Goal: Task Accomplishment & Management: Complete application form

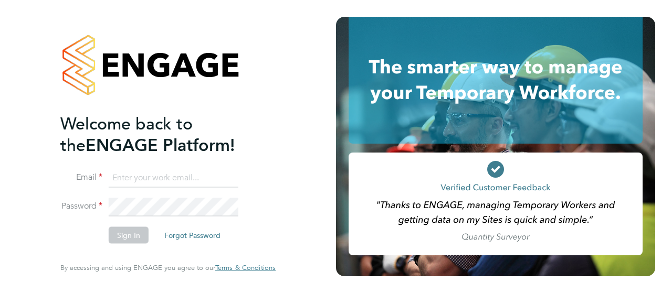
type input "[PERSON_NAME][EMAIL_ADDRESS][DOMAIN_NAME]"
click at [127, 238] on button "Sign In" at bounding box center [129, 235] width 40 height 17
click at [127, 238] on div "Sorry, we are having problems connecting to our services." at bounding box center [168, 146] width 336 height 293
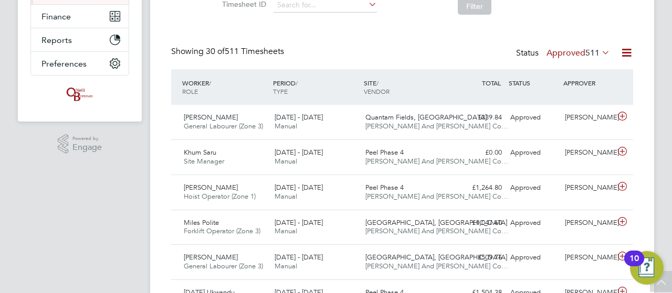
click at [599, 54] on icon at bounding box center [599, 52] width 0 height 15
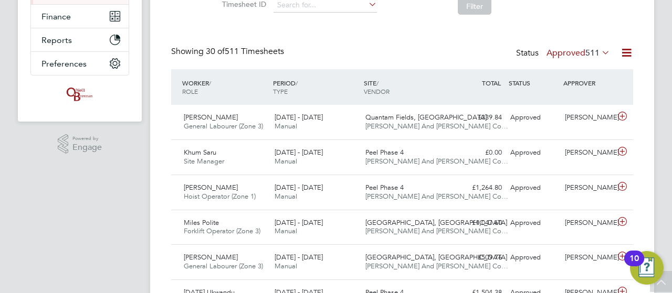
click at [599, 47] on icon at bounding box center [599, 52] width 0 height 15
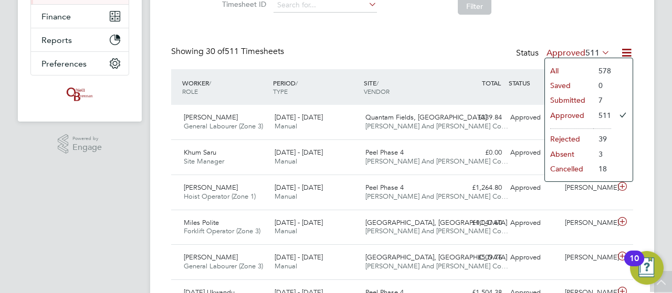
click at [579, 101] on li "Submitted" at bounding box center [569, 100] width 48 height 15
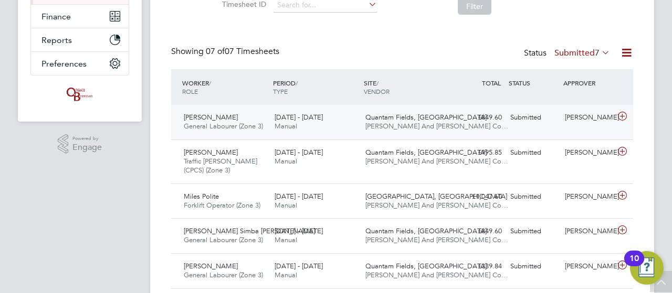
click at [622, 115] on icon at bounding box center [622, 116] width 13 height 8
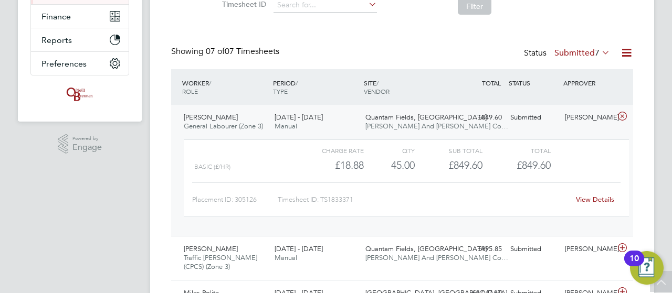
click at [589, 198] on link "View Details" at bounding box center [595, 199] width 38 height 9
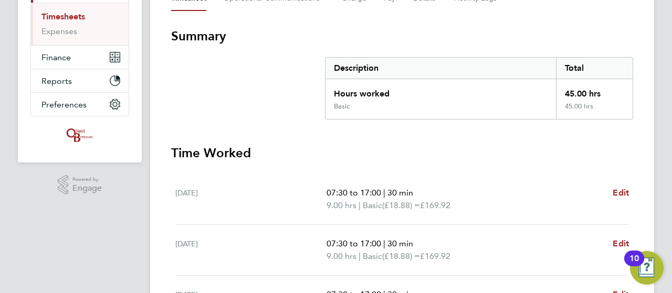
scroll to position [168, 0]
click at [654, 155] on div "DM [PERSON_NAME] Notifications 20 Applications: Network Team Members Businesses…" at bounding box center [336, 177] width 672 height 690
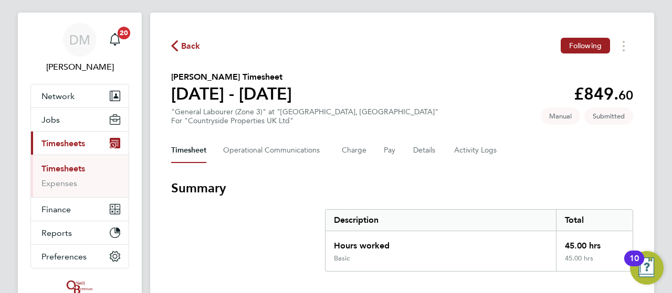
scroll to position [0, 0]
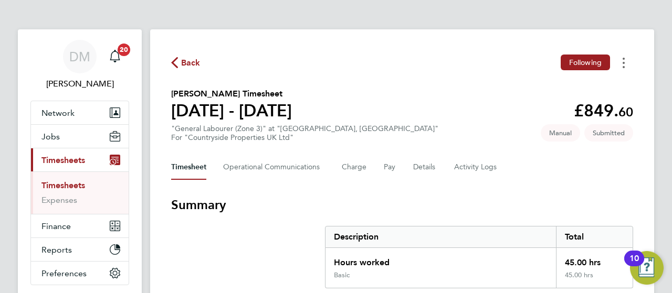
click at [622, 61] on icon "Timesheets Menu" at bounding box center [623, 63] width 2 height 10
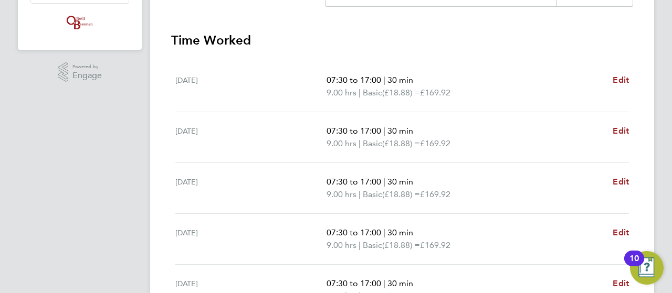
scroll to position [269, 0]
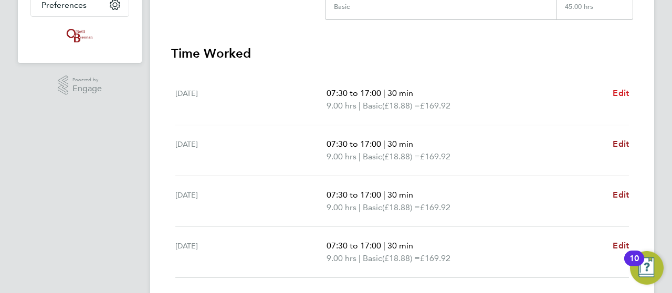
click at [628, 94] on span "Edit" at bounding box center [621, 93] width 16 height 10
select select "30"
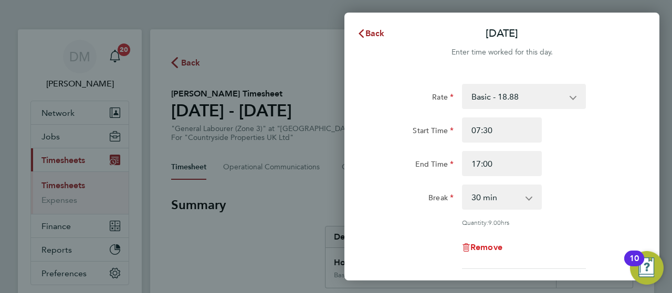
click at [466, 248] on icon "button" at bounding box center [466, 248] width 1 height 5
select select "null"
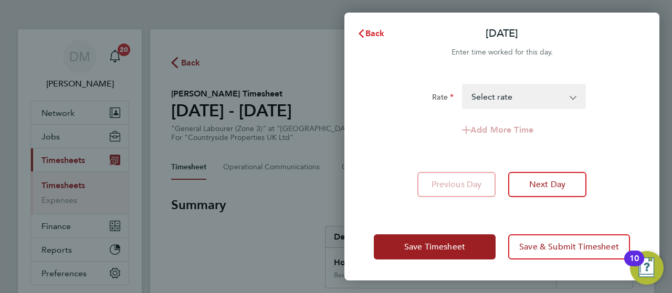
click at [373, 36] on span "Back" at bounding box center [374, 33] width 19 height 10
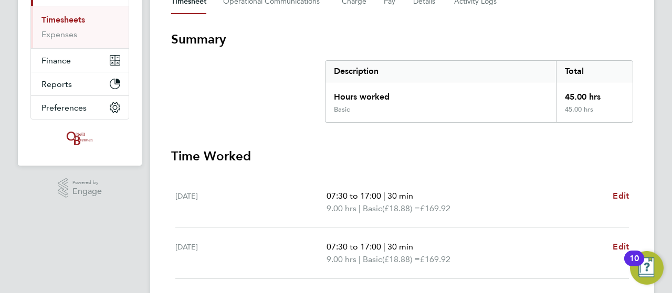
scroll to position [189, 0]
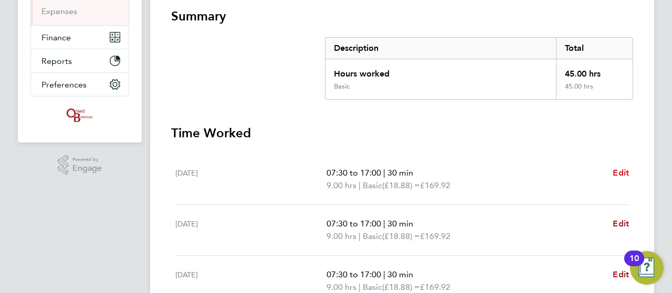
click at [617, 174] on span "Edit" at bounding box center [621, 173] width 16 height 10
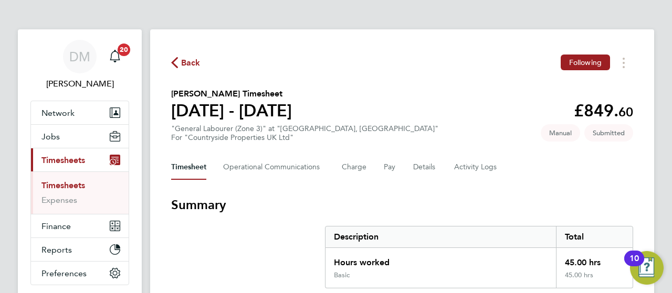
select select "30"
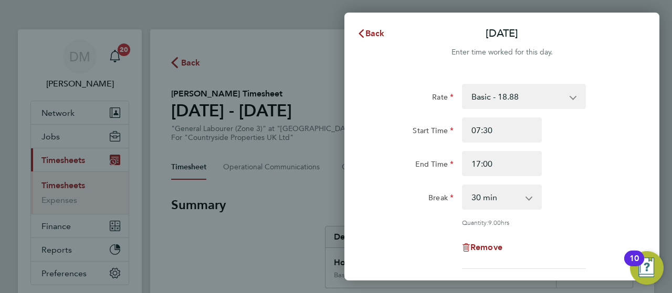
click at [628, 163] on div "End Time 17:00" at bounding box center [501, 163] width 265 height 25
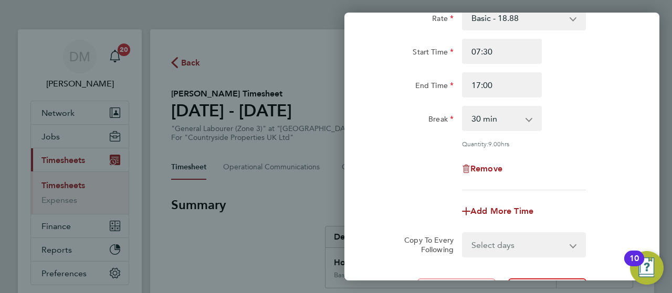
scroll to position [63, 0]
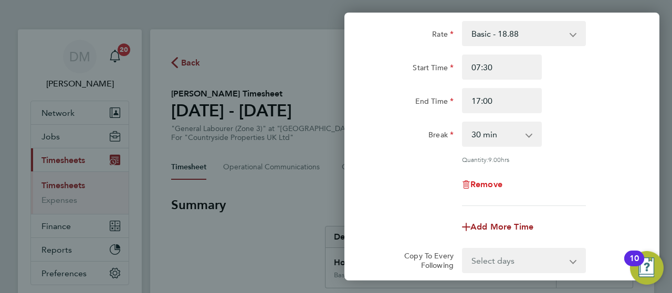
click at [468, 183] on icon "button" at bounding box center [466, 185] width 8 height 8
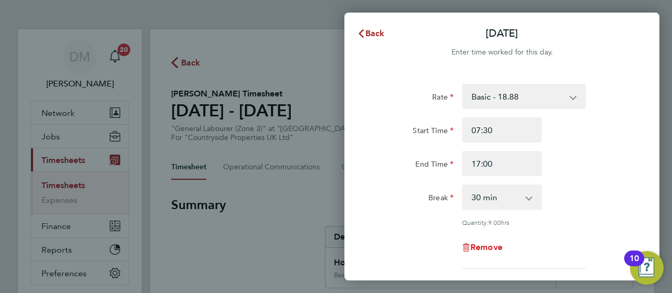
select select "null"
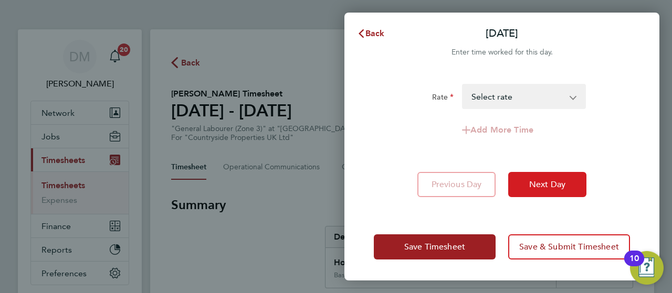
click at [559, 182] on span "Next Day" at bounding box center [547, 184] width 36 height 10
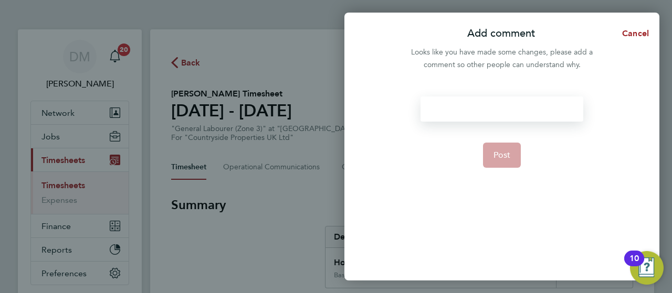
click at [491, 98] on div at bounding box center [501, 109] width 162 height 25
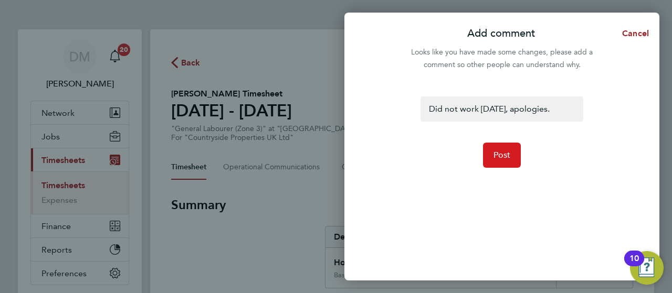
click at [501, 153] on span "Post" at bounding box center [501, 155] width 17 height 10
select select "30"
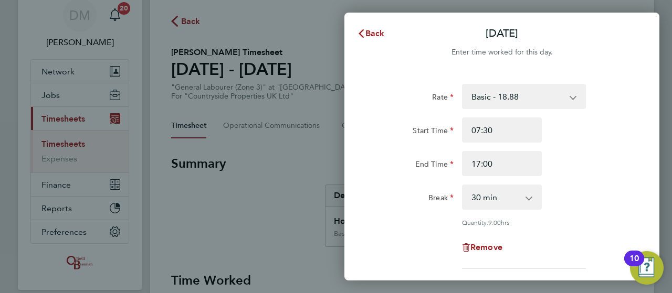
scroll to position [42, 0]
click at [638, 198] on div "Rate Basic - 18.88 Start Time 07:30 End Time 17:00 Break 0 min 15 min 30 min 45…" at bounding box center [501, 233] width 315 height 324
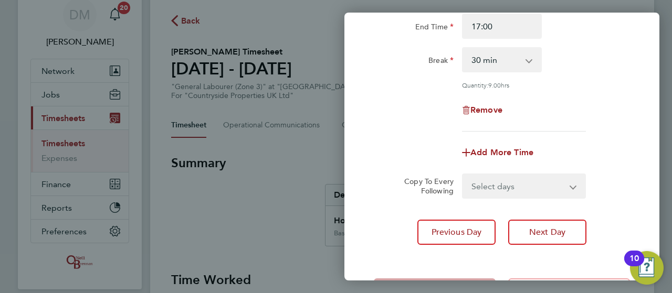
scroll to position [147, 0]
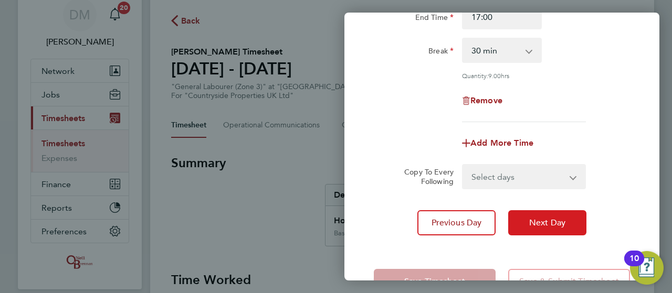
click at [533, 224] on span "Next Day" at bounding box center [547, 223] width 36 height 10
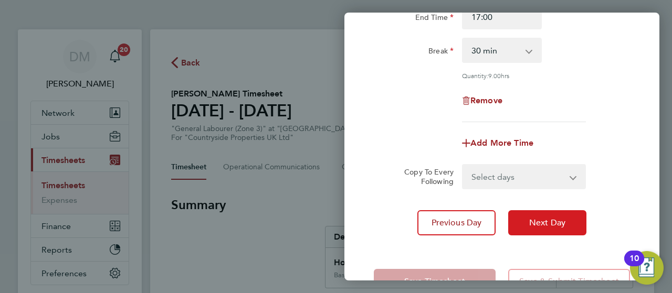
select select "30"
click at [533, 224] on span "Next Day" at bounding box center [547, 223] width 36 height 10
select select "30"
click at [618, 149] on div "Add More Time" at bounding box center [501, 143] width 265 height 25
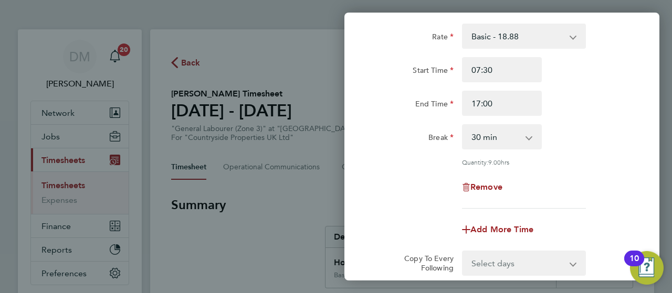
scroll to position [63, 0]
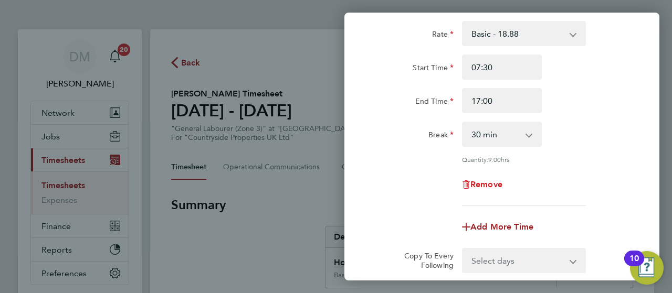
click at [467, 183] on icon "button" at bounding box center [467, 185] width 1 height 5
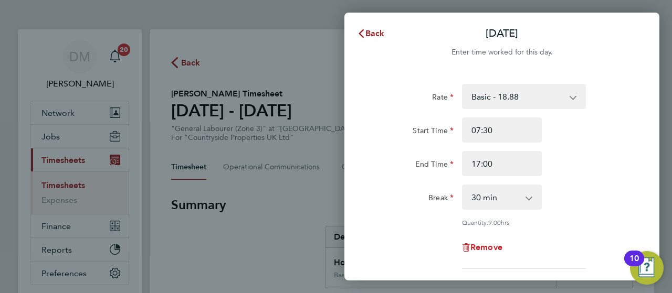
select select "null"
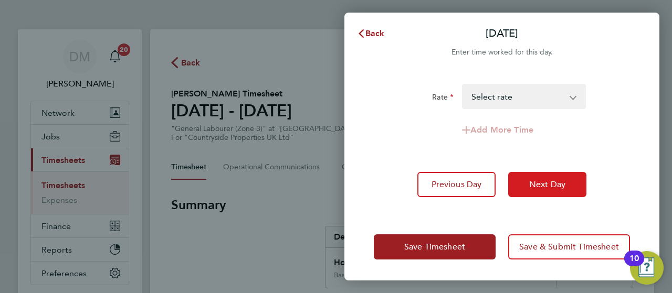
click at [555, 185] on span "Next Day" at bounding box center [547, 184] width 36 height 10
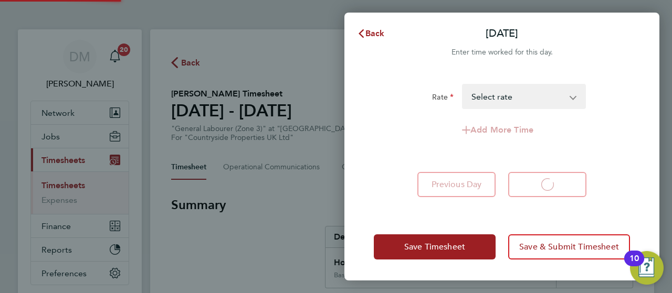
select select "30"
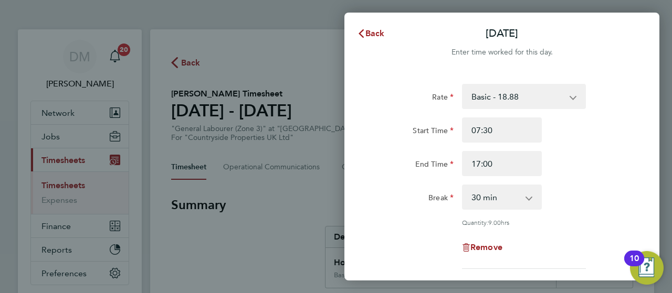
click at [592, 226] on div "Rate Basic - 18.88 Start Time 07:30 End Time 17:00 Break 0 min 15 min 30 min 45…" at bounding box center [502, 176] width 256 height 185
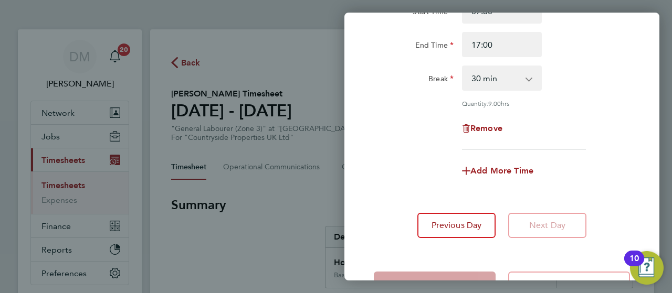
scroll to position [155, 0]
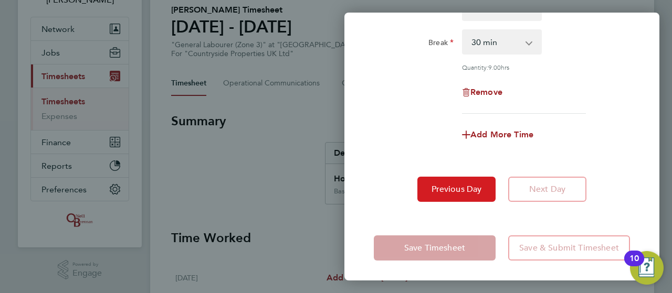
click at [477, 194] on button "Previous Day" at bounding box center [456, 189] width 78 height 25
select select "30"
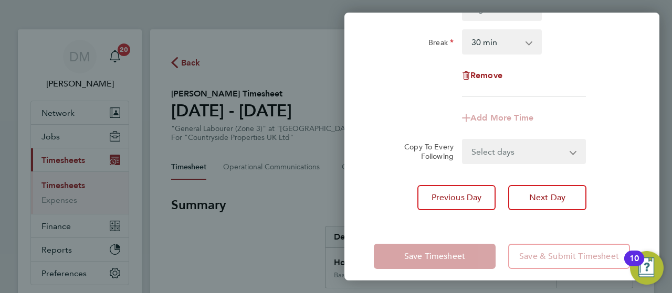
click at [618, 172] on div "Rate Basic - 18.88 Start Time End Time Break 0 min 15 min 30 min 45 min 60 min …" at bounding box center [501, 69] width 315 height 307
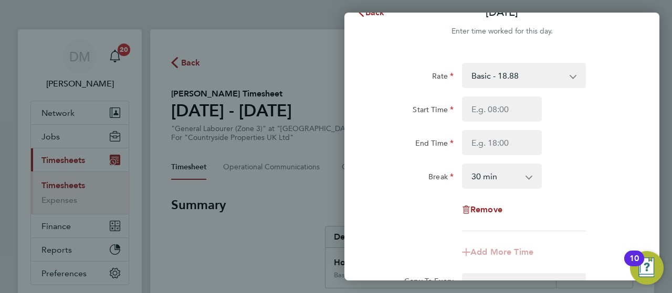
scroll to position [63, 0]
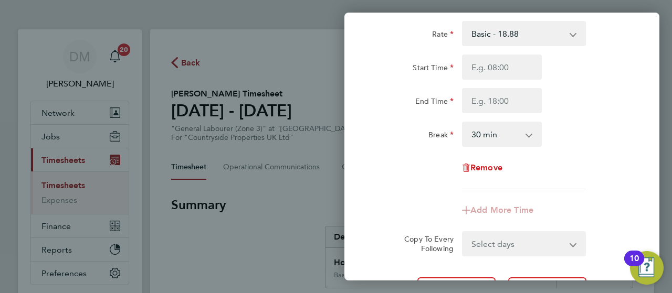
click at [463, 166] on icon "button" at bounding box center [466, 168] width 8 height 8
select select "null"
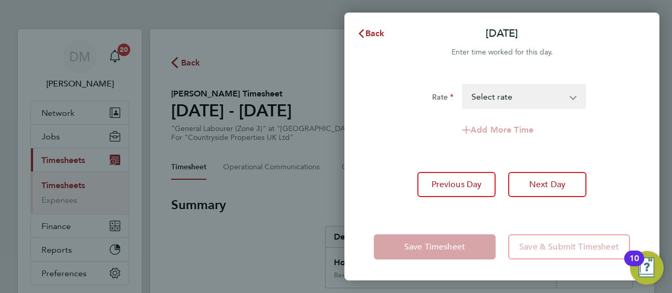
scroll to position [0, 0]
click at [565, 185] on span "Next Day" at bounding box center [547, 184] width 36 height 10
select select "30"
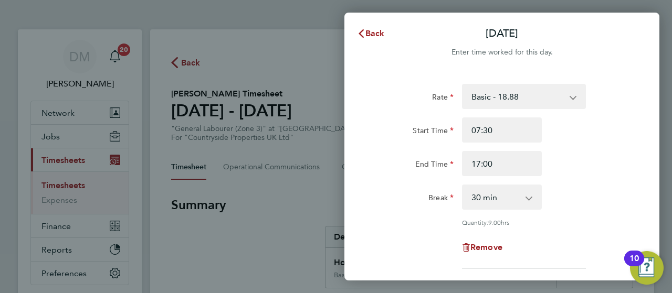
click at [602, 185] on div "Break 0 min 15 min 30 min 45 min 60 min 75 min 90 min" at bounding box center [501, 197] width 265 height 25
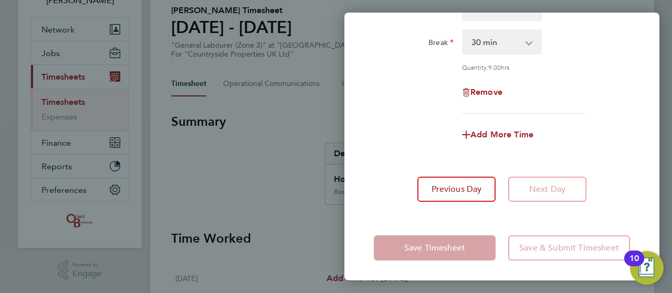
scroll to position [84, 0]
click at [654, 86] on div "Rate Basic - 18.88 Start Time 07:30 End Time 17:00 Break 0 min 15 min 30 min 45…" at bounding box center [501, 65] width 315 height 299
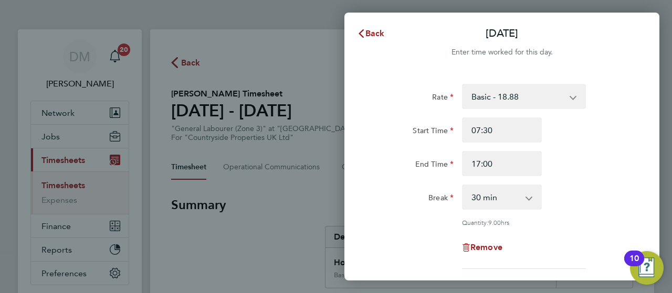
scroll to position [0, 0]
click at [600, 176] on div "Rate Basic - 18.88 Start Time 07:30 End Time 17:00 Break 0 min 15 min 30 min 45…" at bounding box center [502, 176] width 256 height 185
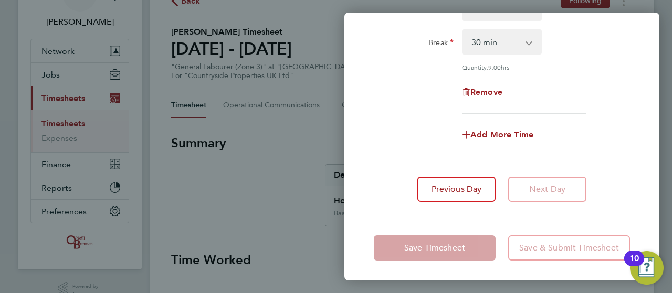
scroll to position [63, 0]
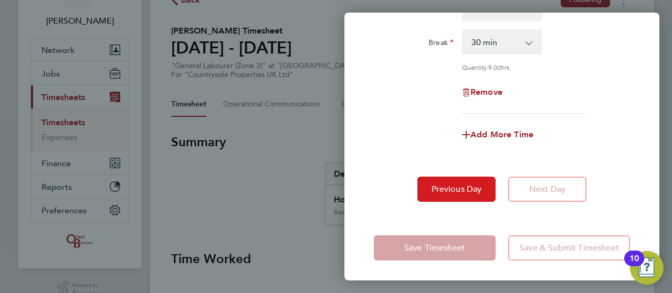
click at [460, 189] on span "Previous Day" at bounding box center [456, 189] width 50 height 10
select select "30"
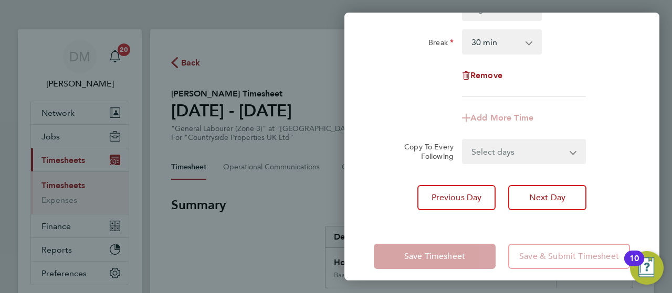
click at [613, 146] on div "Copy To Every Following Select days [DATE]" at bounding box center [501, 151] width 265 height 25
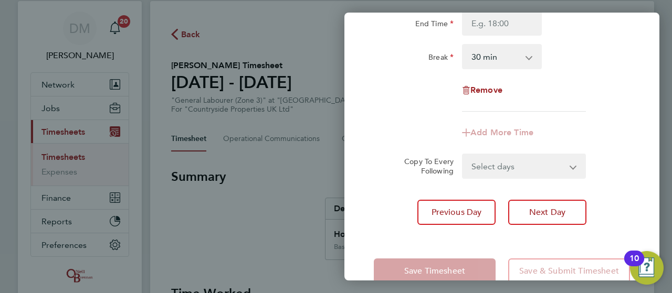
scroll to position [164, 0]
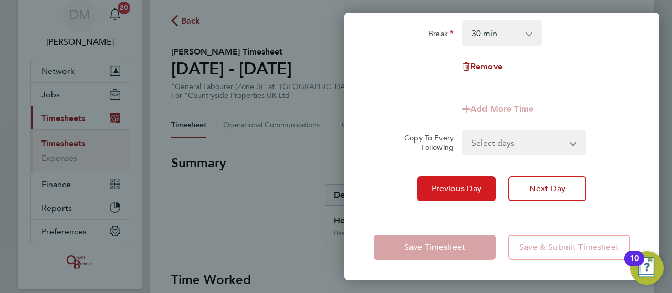
click at [452, 192] on span "Previous Day" at bounding box center [456, 189] width 50 height 10
select select "30"
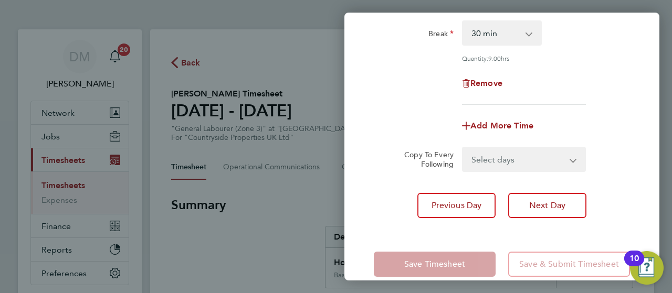
click at [624, 163] on div "Copy To Every Following Select days Day [DATE] [DATE]" at bounding box center [501, 159] width 265 height 25
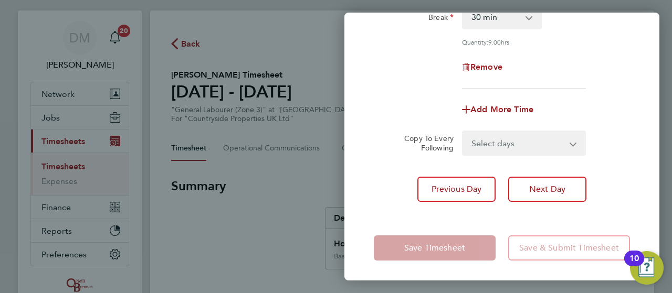
scroll to position [21, 0]
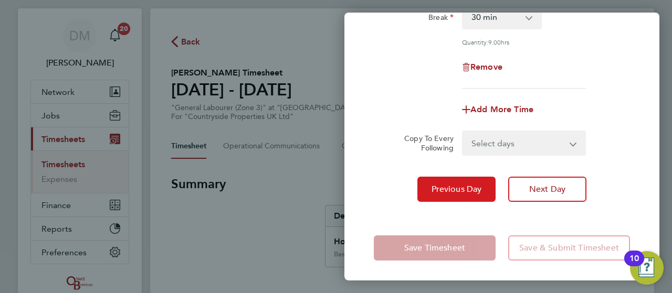
click at [461, 193] on span "Previous Day" at bounding box center [456, 189] width 50 height 10
select select "30"
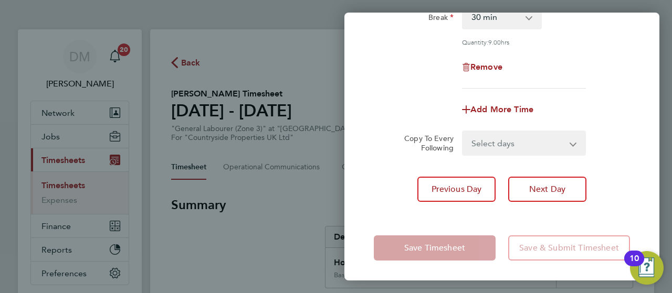
click at [632, 149] on div "Copy To Every Following Select days Day [DATE] [DATE] [DATE]" at bounding box center [501, 143] width 265 height 25
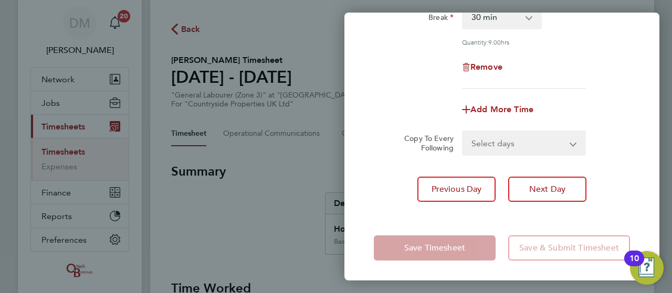
scroll to position [63, 0]
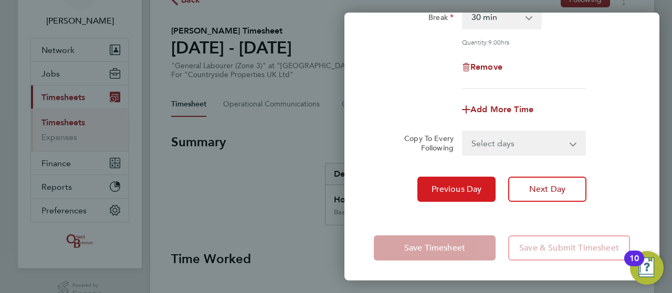
click at [455, 189] on span "Previous Day" at bounding box center [456, 189] width 50 height 10
select select "30"
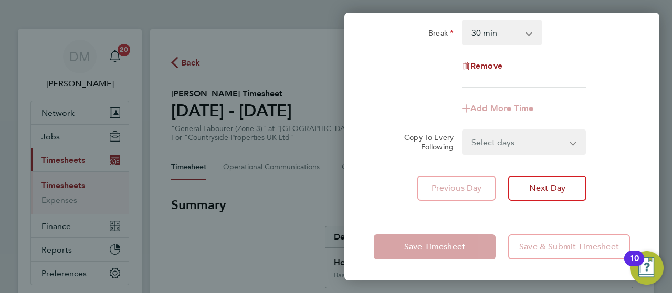
scroll to position [164, 0]
click at [627, 135] on div "Copy To Every Following Select days Day [DATE] [DATE] [DATE] [DATE]" at bounding box center [501, 142] width 265 height 25
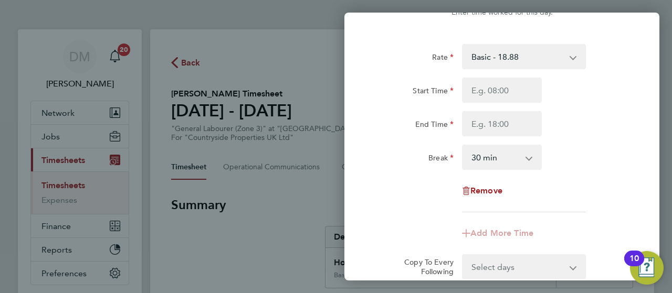
scroll to position [0, 0]
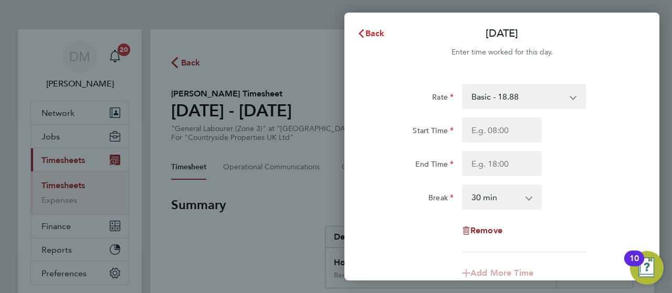
click at [381, 29] on span "Back" at bounding box center [374, 33] width 19 height 10
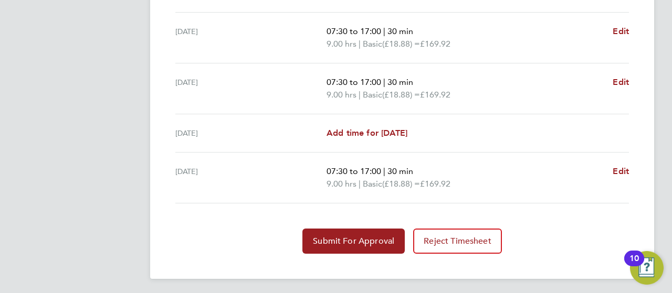
scroll to position [369, 0]
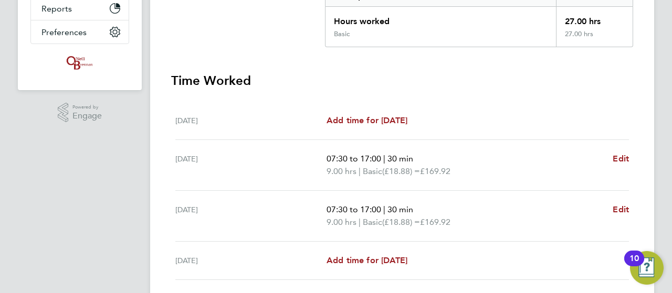
scroll to position [0, 0]
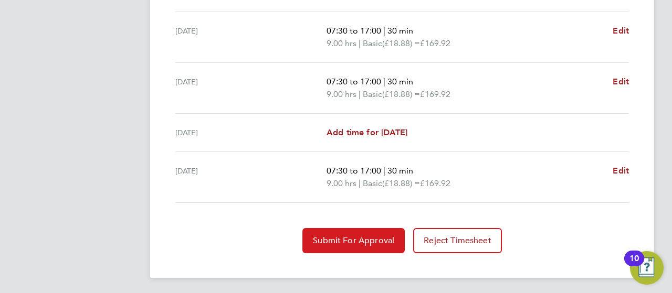
click at [357, 240] on span "Submit For Approval" at bounding box center [353, 241] width 81 height 10
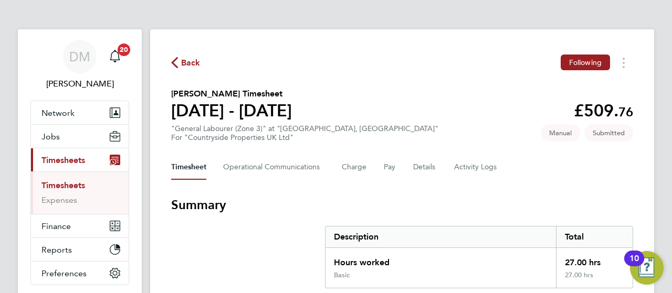
click at [185, 64] on span "Back" at bounding box center [190, 63] width 19 height 13
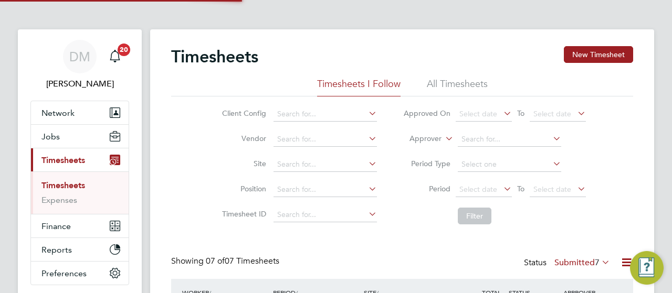
scroll to position [5, 5]
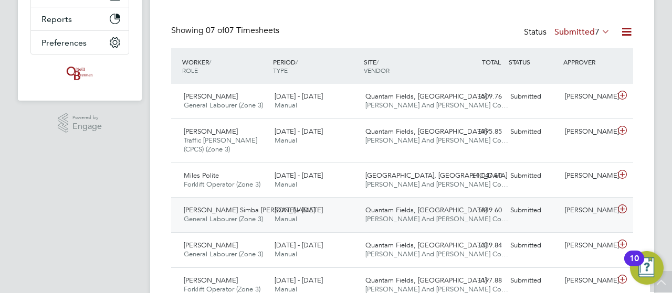
click at [623, 210] on icon at bounding box center [622, 209] width 13 height 8
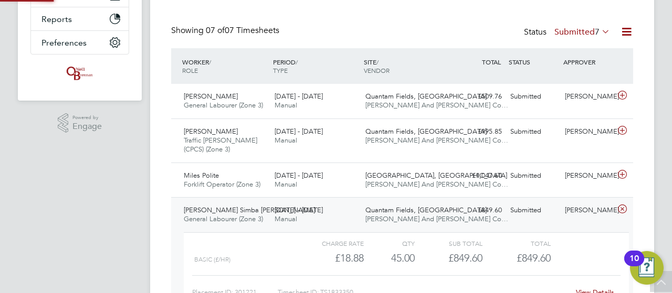
scroll to position [18, 102]
click at [640, 213] on div "Timesheets New Timesheet Timesheets I Follow All Timesheets Client Config Vendo…" at bounding box center [402, 127] width 504 height 658
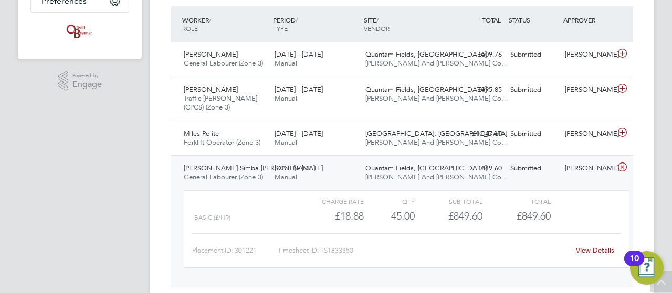
scroll to position [294, 0]
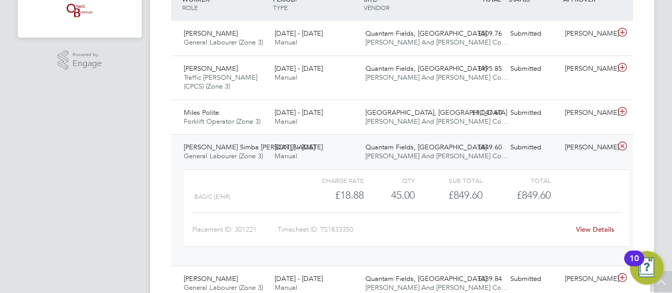
click at [606, 227] on link "View Details" at bounding box center [595, 229] width 38 height 9
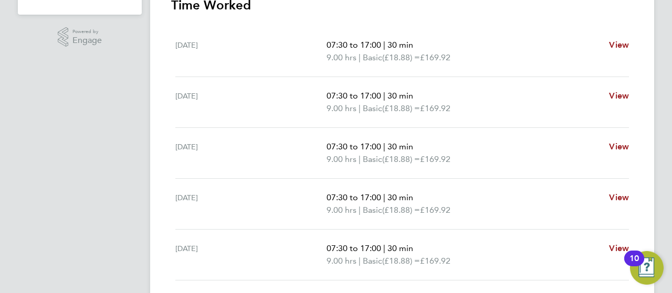
scroll to position [315, 0]
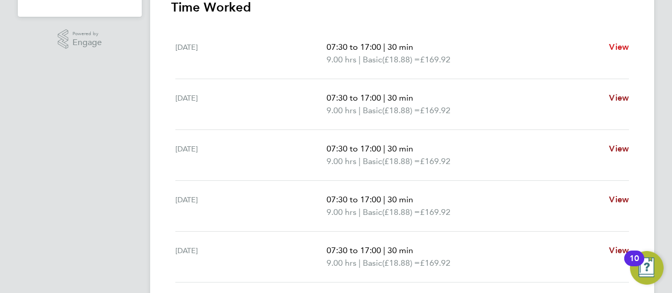
click at [621, 50] on span "View" at bounding box center [619, 47] width 20 height 10
select select "30"
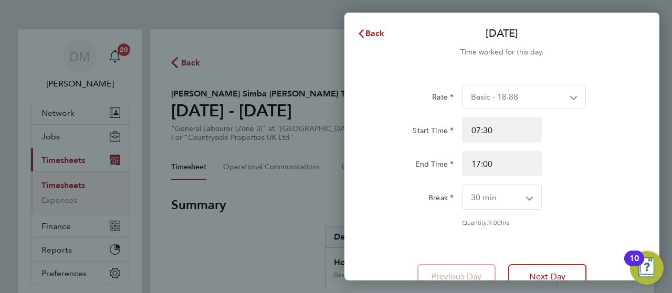
click at [591, 216] on div "Rate Basic - 18.88 Start Time 07:30 End Time 17:00 Break 0 min 15 min 30 min 45…" at bounding box center [502, 155] width 256 height 143
click at [375, 37] on span "Back" at bounding box center [374, 33] width 19 height 10
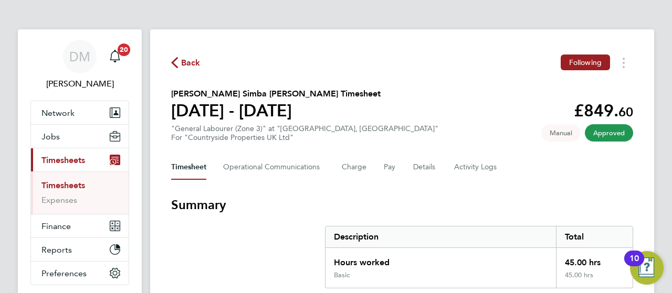
click at [623, 64] on circle "Timesheets Menu" at bounding box center [623, 63] width 2 height 2
click at [58, 165] on button "Current page: Timesheets" at bounding box center [80, 160] width 98 height 23
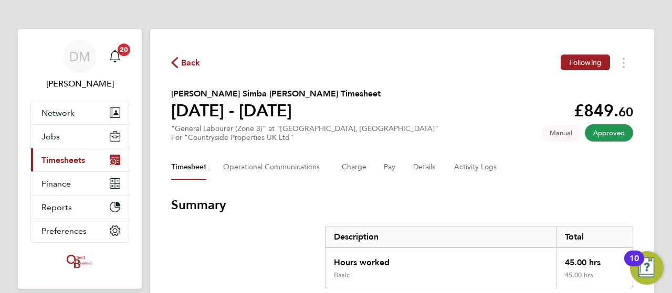
click at [51, 158] on span "Timesheets" at bounding box center [63, 160] width 44 height 10
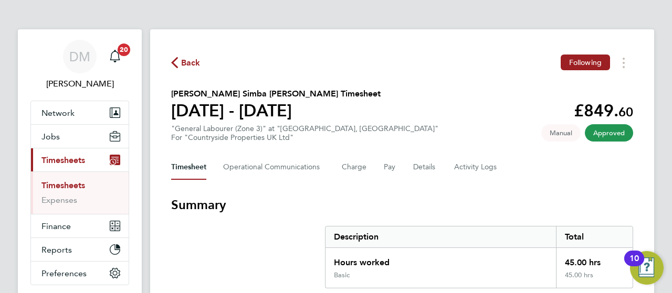
click at [66, 186] on link "Timesheets" at bounding box center [63, 186] width 44 height 10
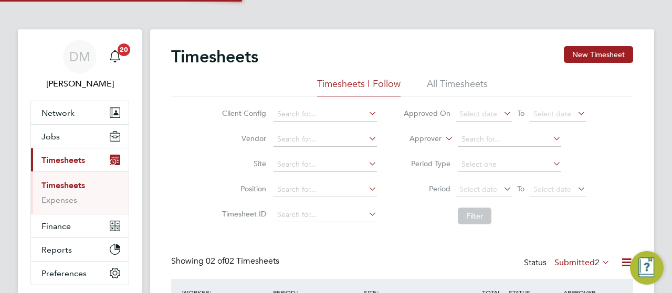
scroll to position [26, 91]
click at [642, 154] on div "Timesheets New Timesheet Timesheets I Follow All Timesheets Client Config Vendo…" at bounding box center [402, 217] width 504 height 377
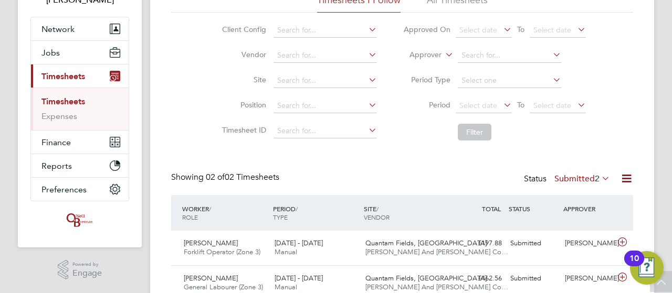
scroll to position [105, 0]
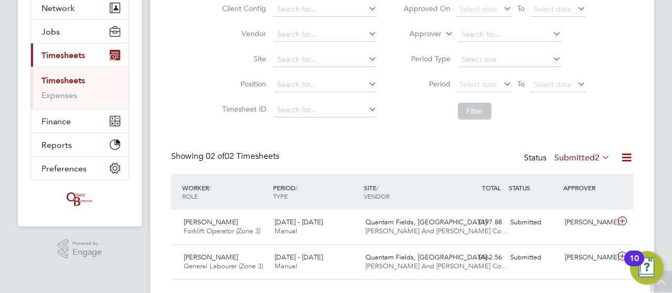
click at [599, 154] on icon at bounding box center [599, 157] width 0 height 15
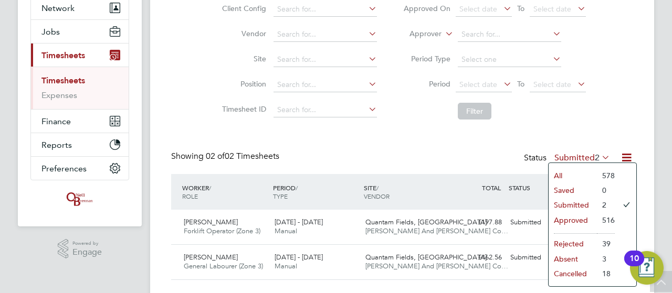
click at [580, 218] on li "Approved" at bounding box center [572, 220] width 48 height 15
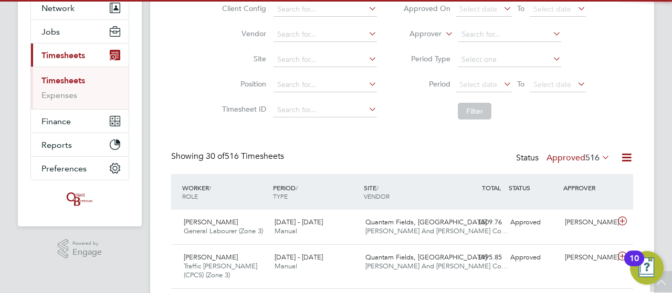
scroll to position [0, 0]
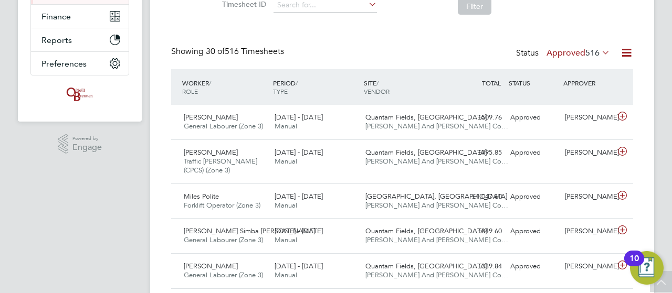
scroll to position [13, 0]
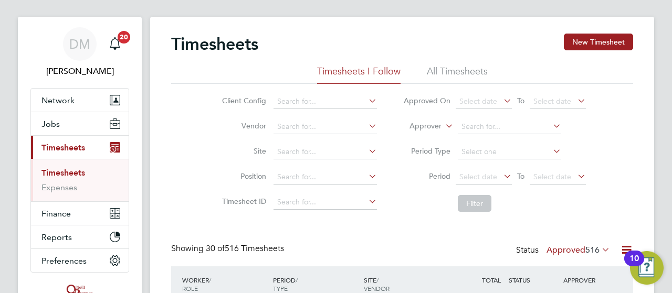
click at [62, 174] on link "Timesheets" at bounding box center [63, 173] width 44 height 10
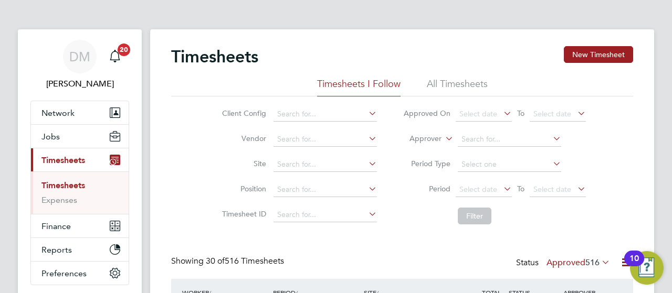
click at [624, 150] on div "Client Config Vendor Site Position Timesheet ID Approved On Select date To Sele…" at bounding box center [402, 163] width 462 height 133
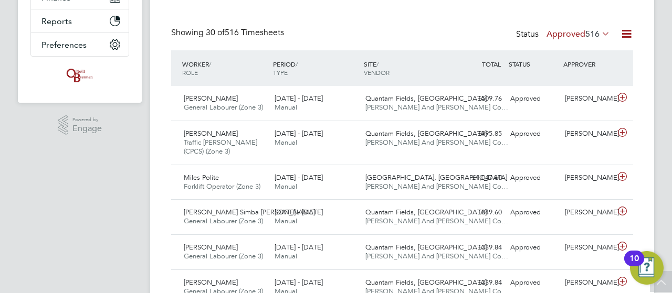
scroll to position [231, 0]
